Goal: Transaction & Acquisition: Subscribe to service/newsletter

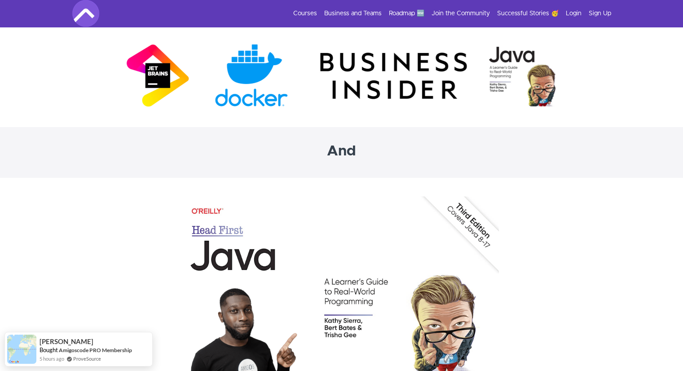
scroll to position [2693, 0]
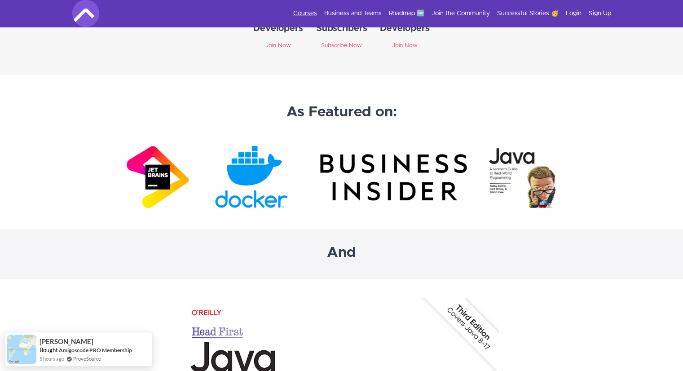
click at [311, 15] on link "Courses" at bounding box center [305, 13] width 24 height 9
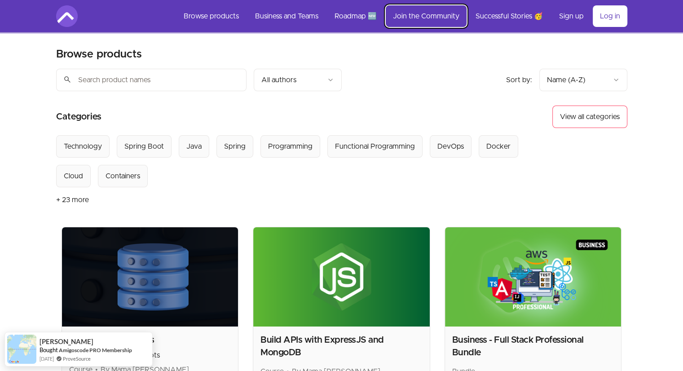
click at [420, 17] on link "Join the Community" at bounding box center [425, 16] width 81 height 22
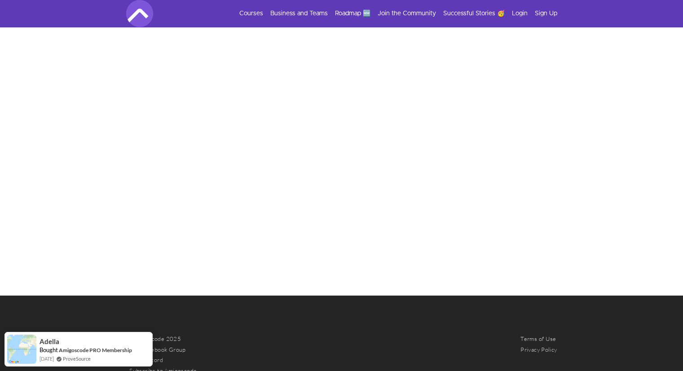
scroll to position [435, 0]
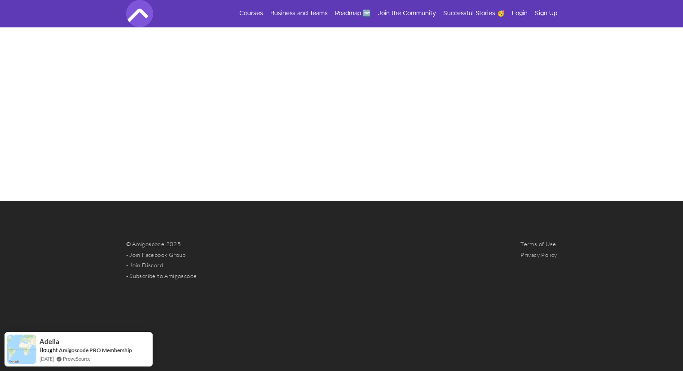
click at [508, 14] on li "Login" at bounding box center [515, 13] width 23 height 9
